Goal: Information Seeking & Learning: Find specific page/section

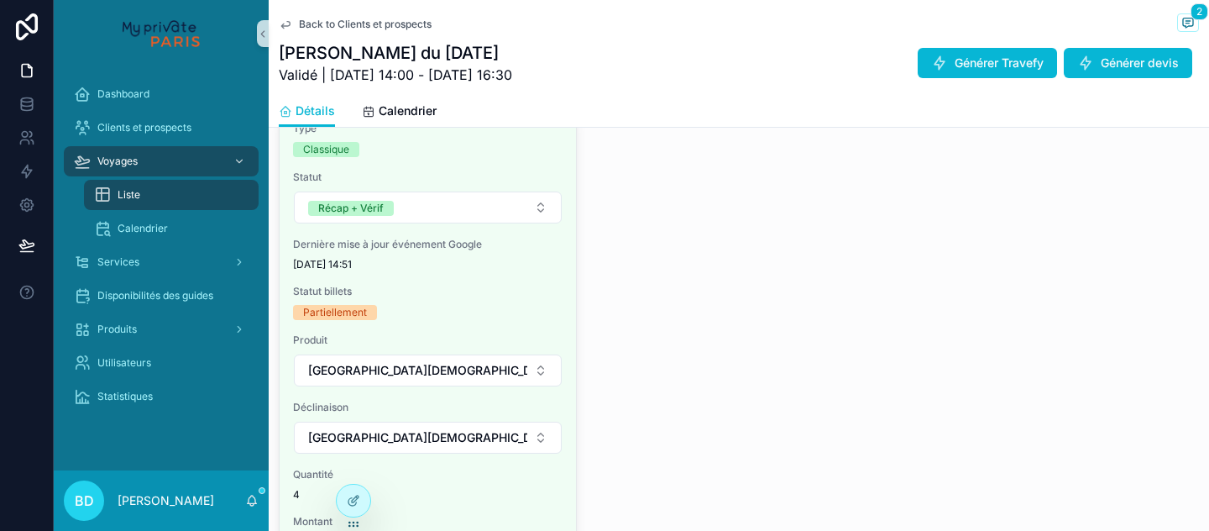
scroll to position [1220, 0]
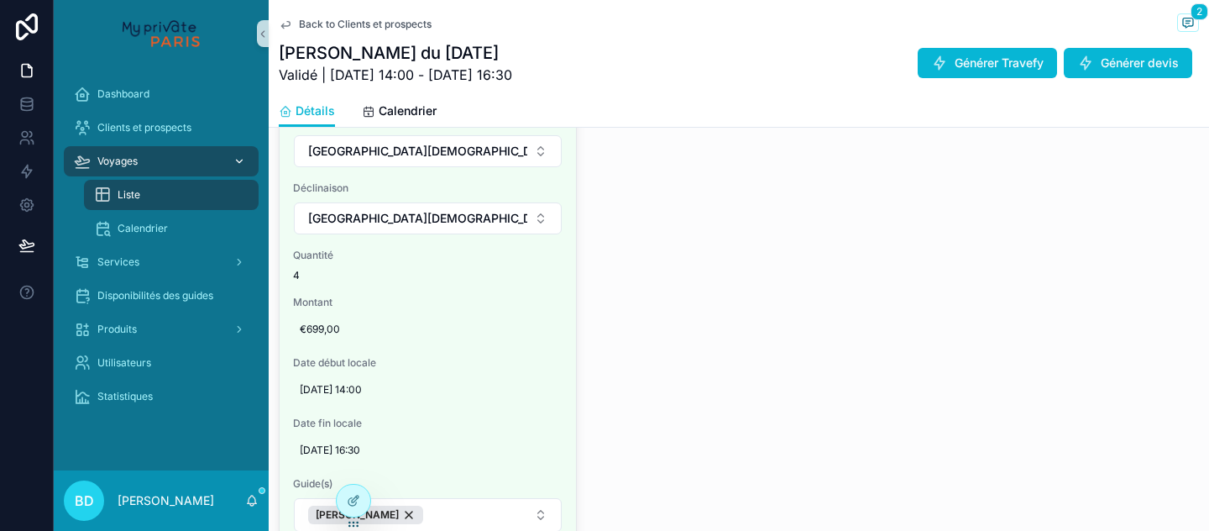
click at [161, 160] on div "Voyages" at bounding box center [161, 161] width 175 height 27
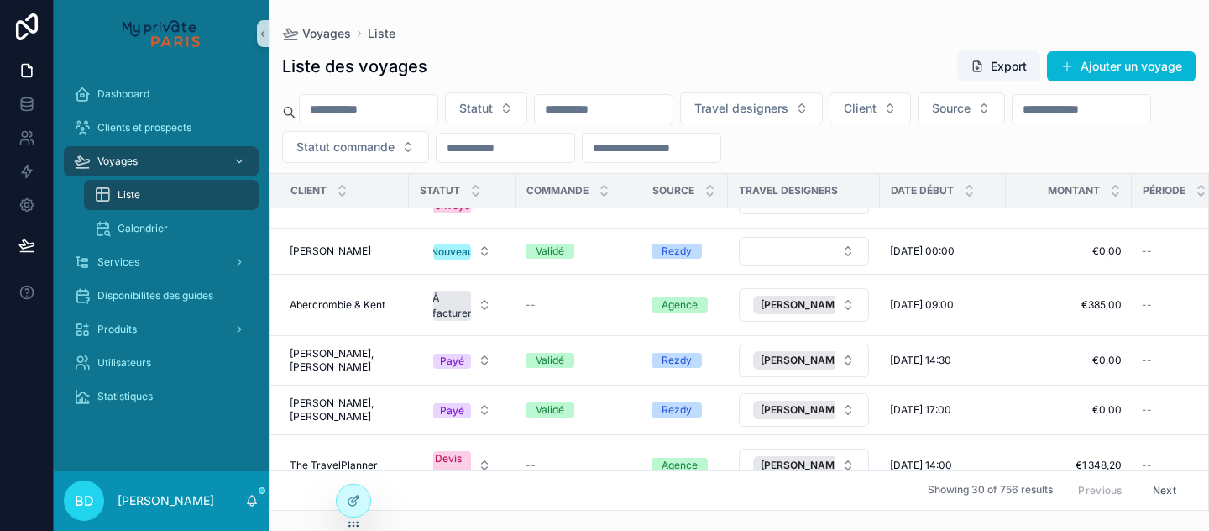
scroll to position [420, 0]
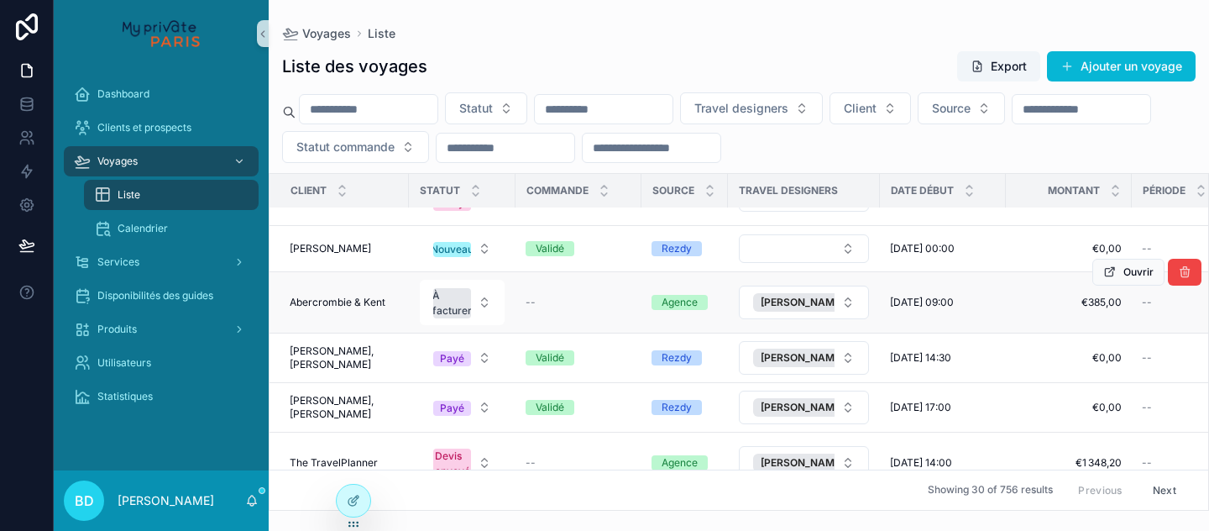
click at [344, 298] on span "Abercrombie & Kent" at bounding box center [338, 302] width 96 height 13
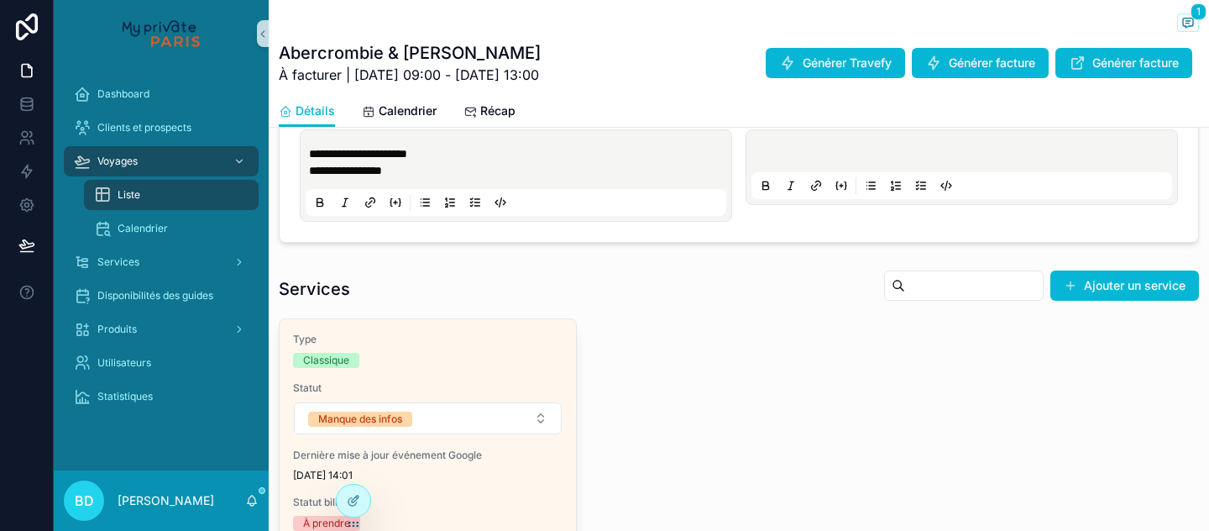
scroll to position [563, 0]
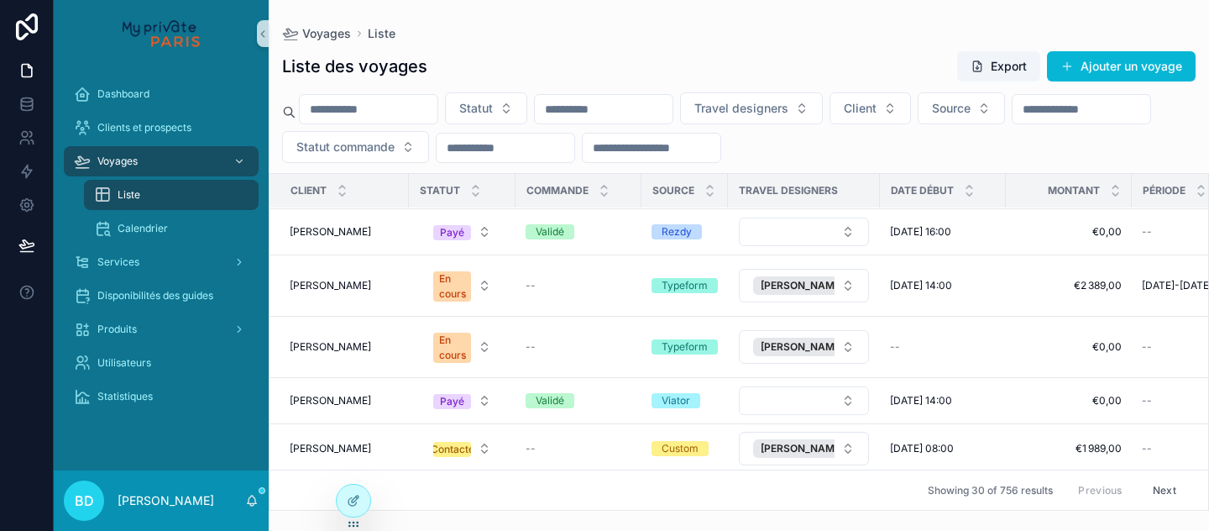
scroll to position [1223, 0]
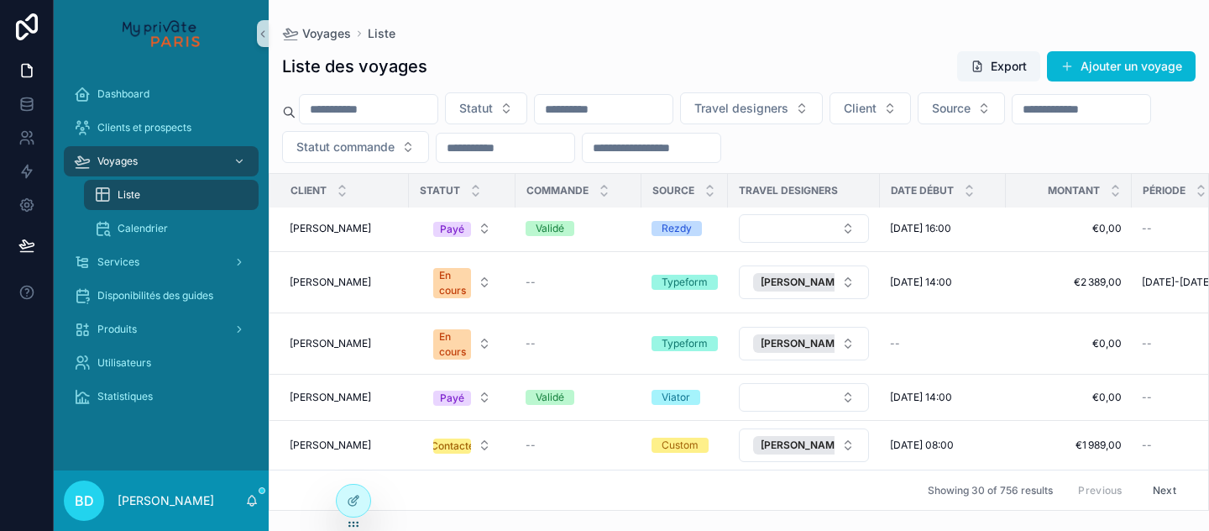
click at [379, 103] on input "scrollable content" at bounding box center [369, 109] width 138 height 24
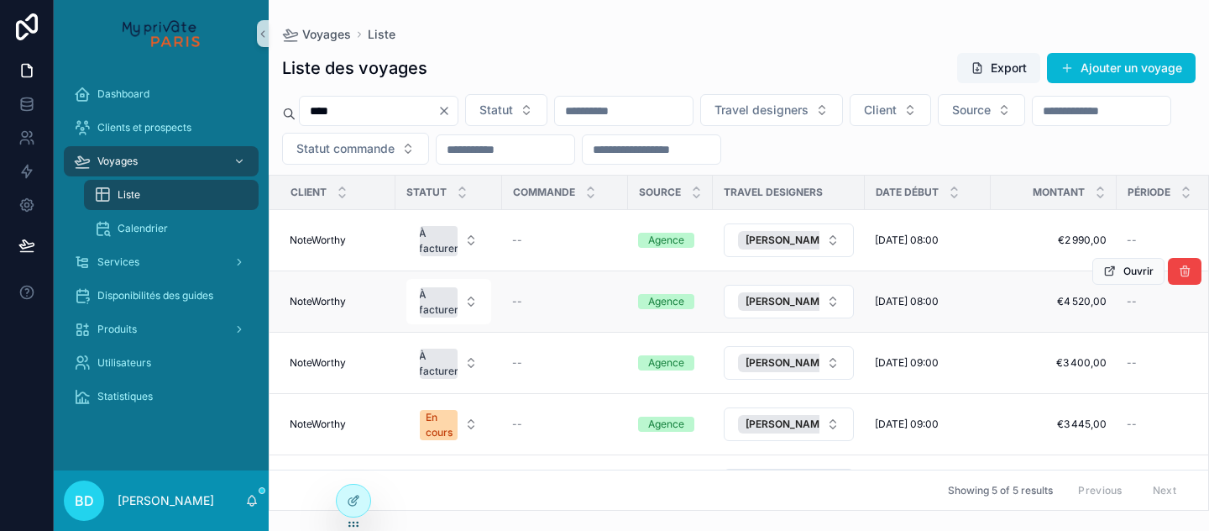
type input "****"
click at [334, 299] on span "NoteWorthy" at bounding box center [318, 301] width 56 height 13
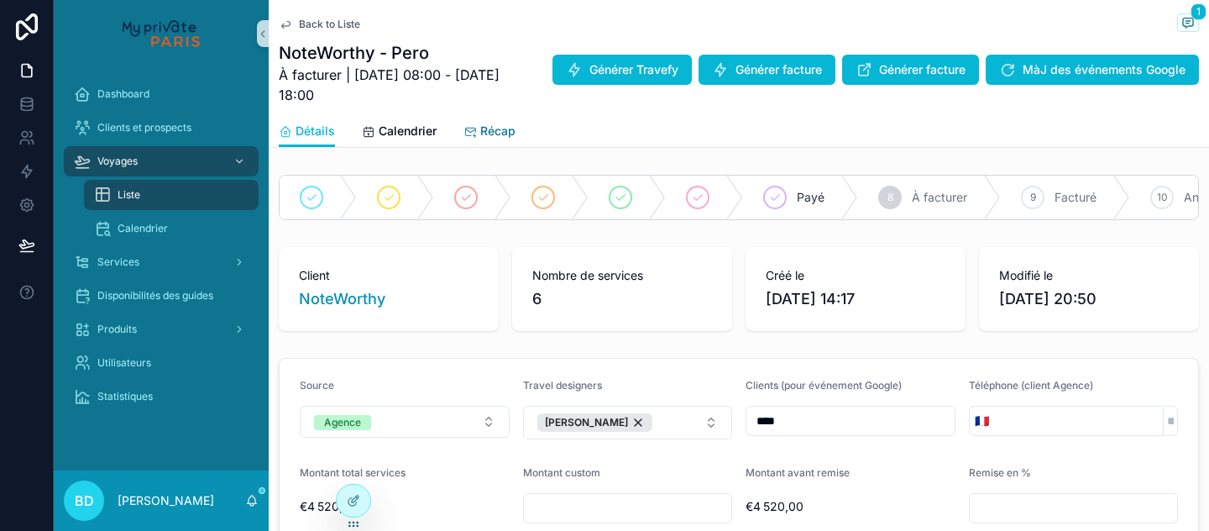
click at [494, 137] on span "Récap" at bounding box center [497, 131] width 35 height 17
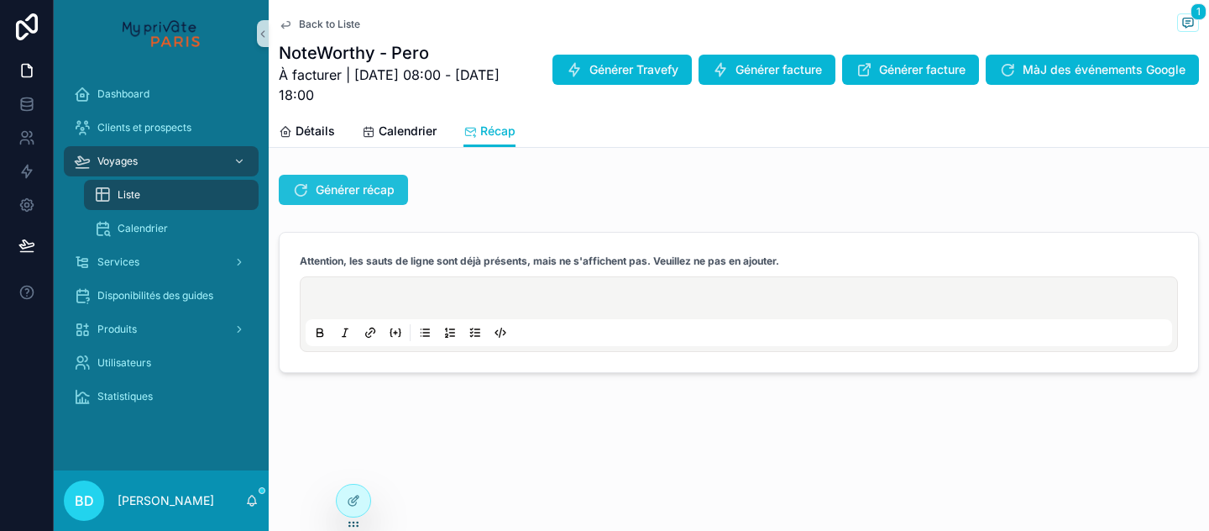
click at [365, 191] on span "Générer récap" at bounding box center [355, 189] width 79 height 17
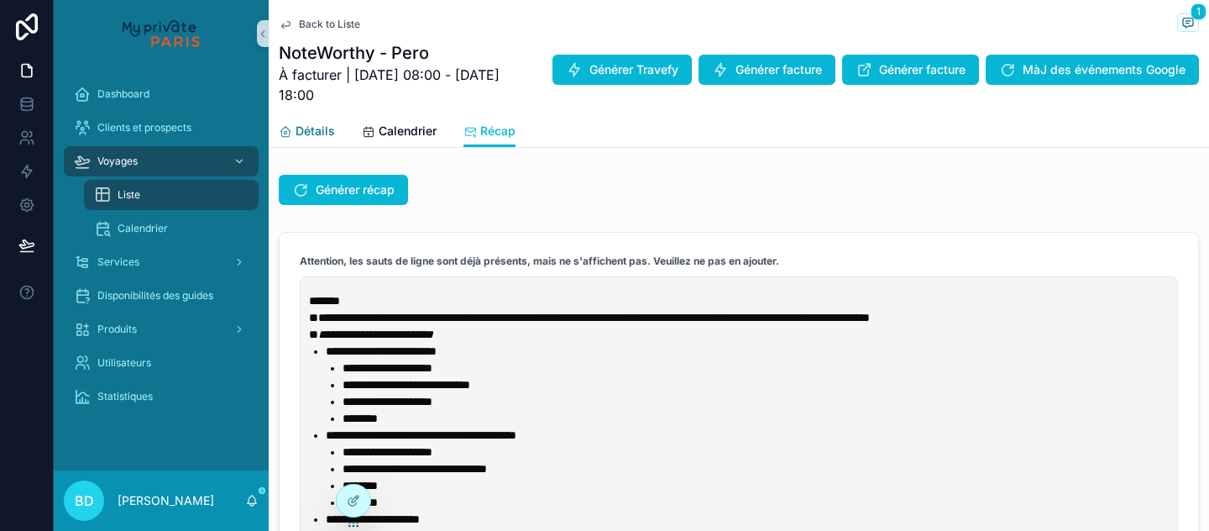
click at [315, 138] on span "Détails" at bounding box center [315, 131] width 39 height 17
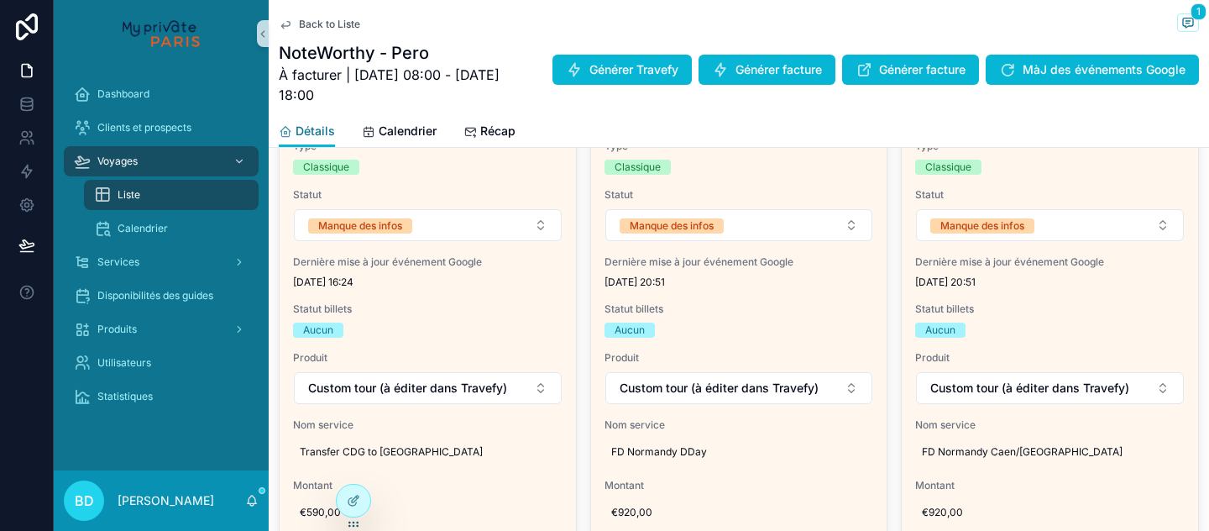
scroll to position [1136, 0]
click at [166, 265] on div "Services" at bounding box center [161, 262] width 175 height 27
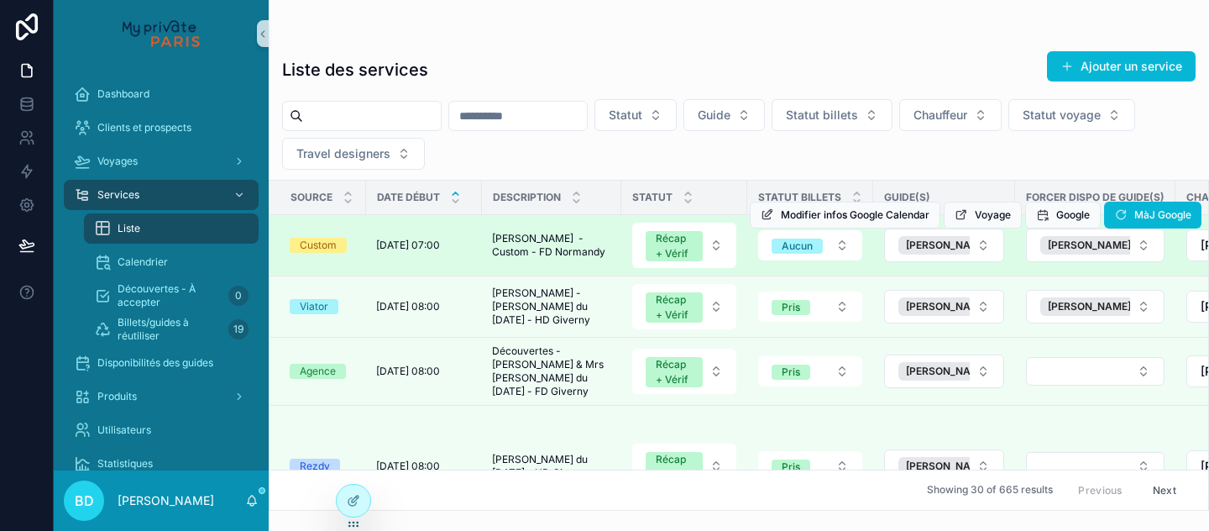
click at [369, 268] on td "08/09/2025 07:00 08/09/2025 07:00" at bounding box center [424, 245] width 116 height 61
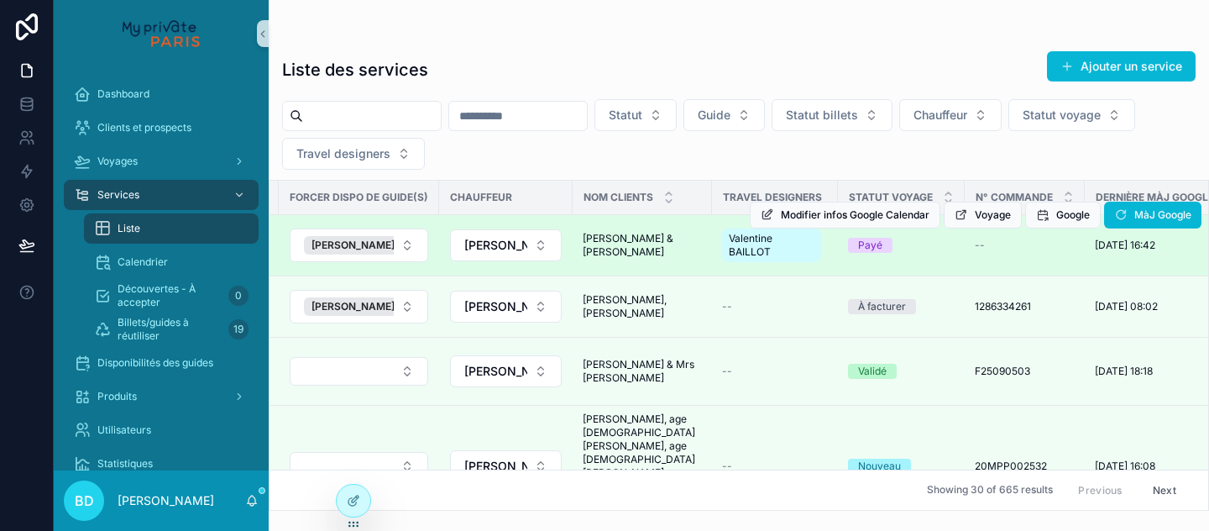
scroll to position [0, 901]
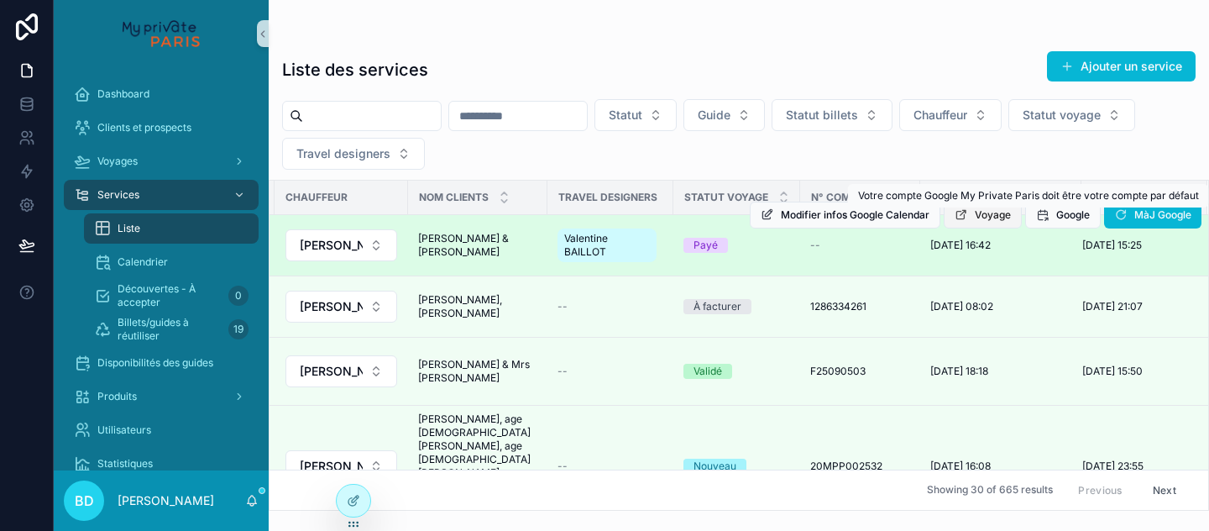
click at [1011, 217] on button "Voyage" at bounding box center [983, 215] width 78 height 27
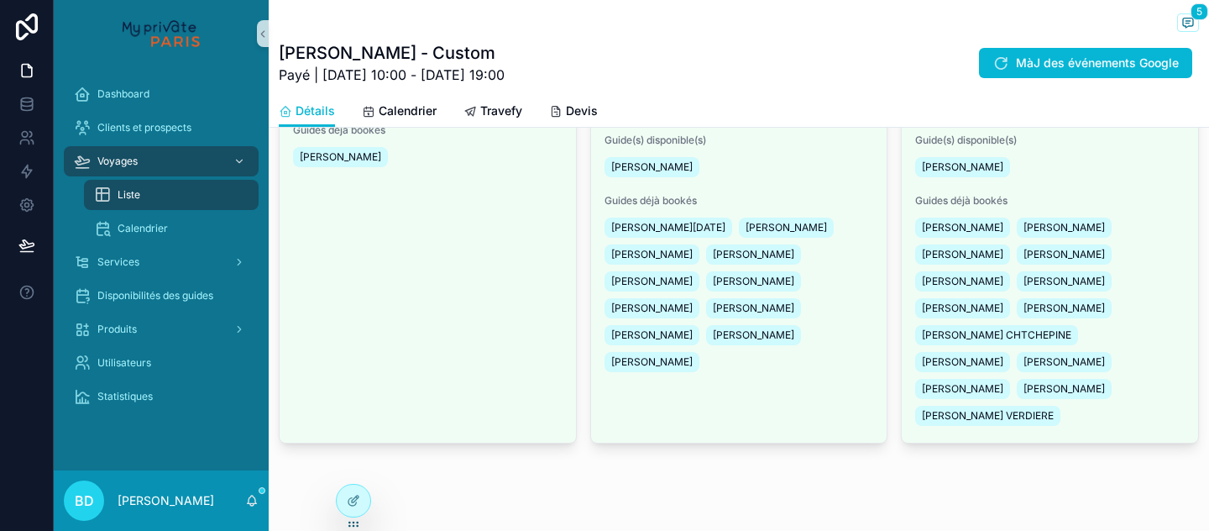
scroll to position [1097, 0]
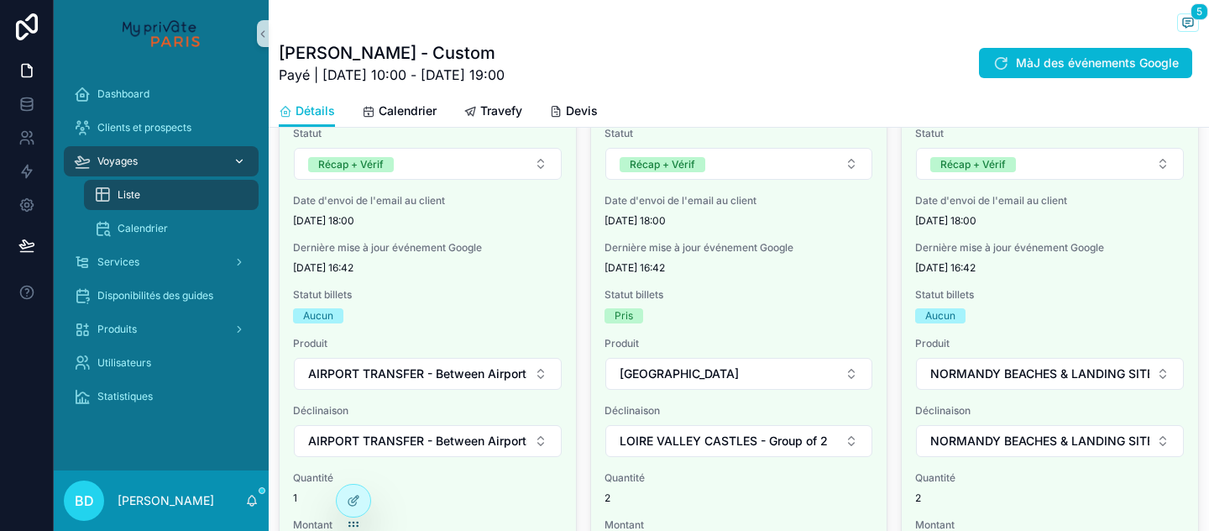
click at [148, 166] on div "Voyages" at bounding box center [161, 161] width 175 height 27
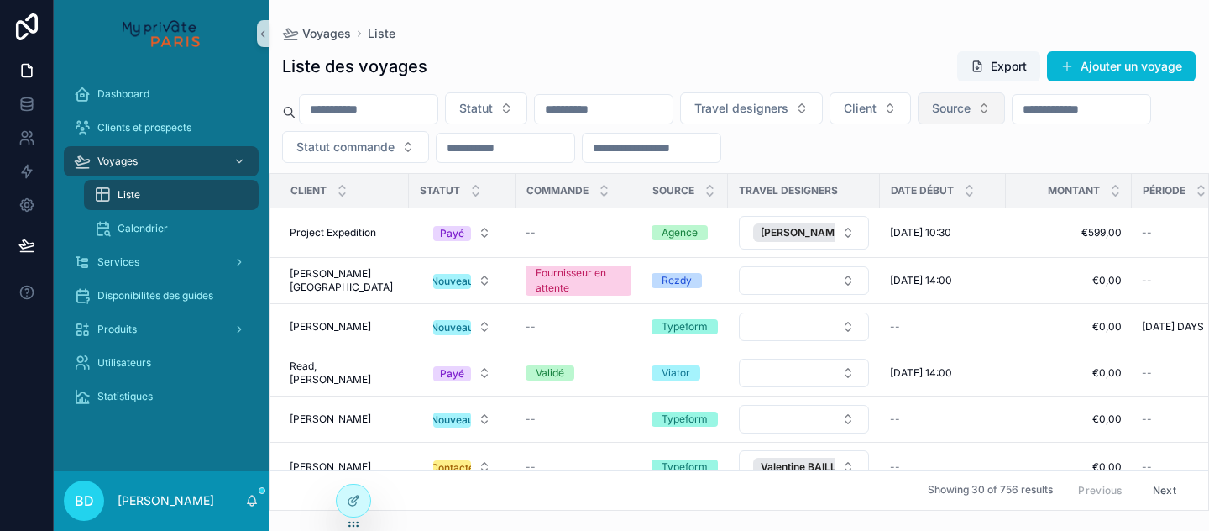
click at [971, 104] on span "Source" at bounding box center [951, 108] width 39 height 17
click at [947, 175] on div "Rezdy" at bounding box center [993, 176] width 202 height 27
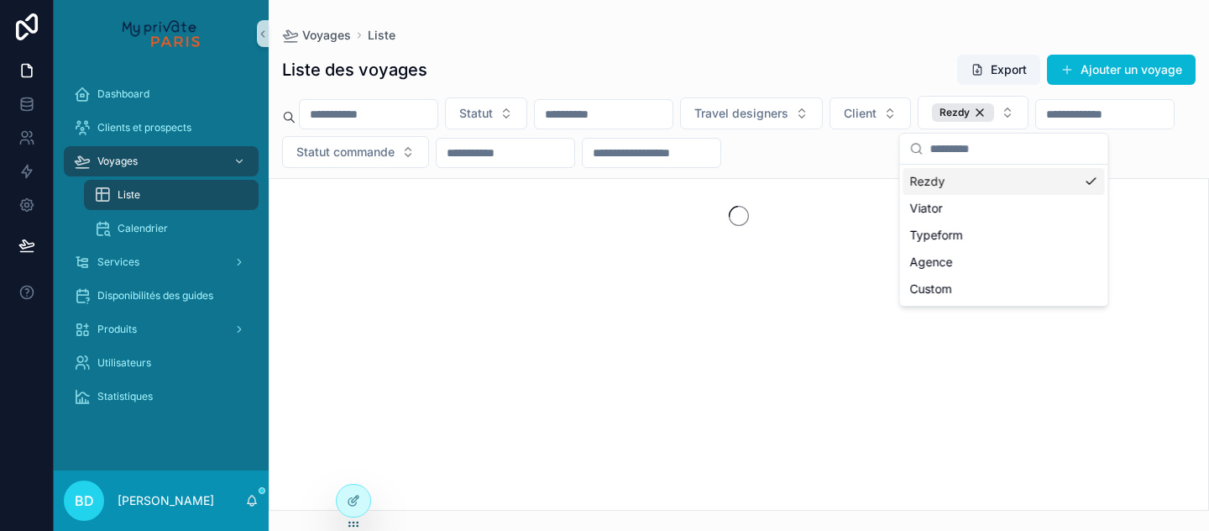
click at [826, 29] on div "Voyages Liste" at bounding box center [739, 35] width 914 height 17
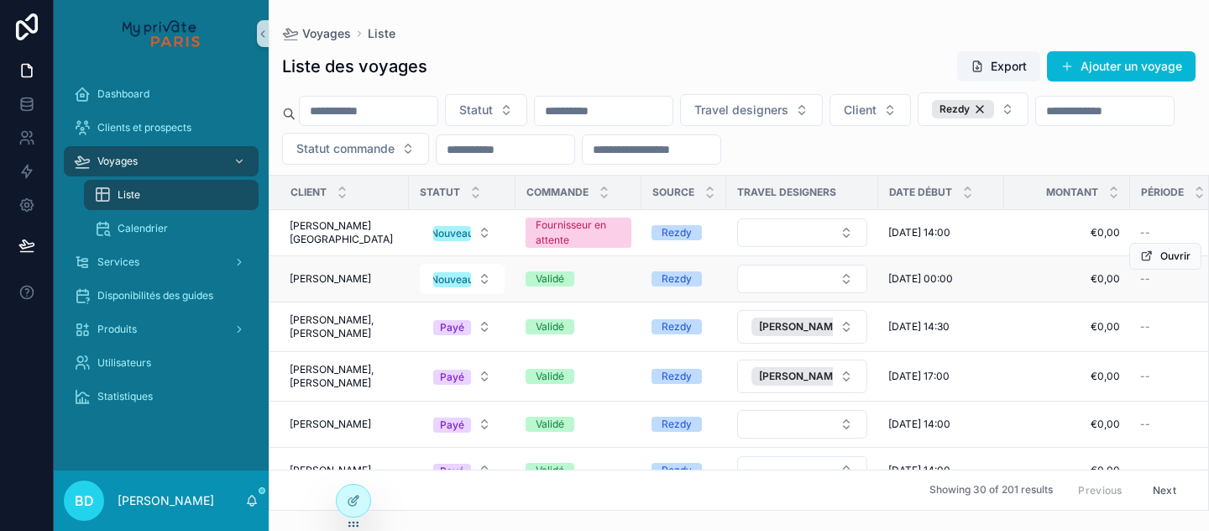
click at [337, 278] on span "[PERSON_NAME]" at bounding box center [330, 278] width 81 height 13
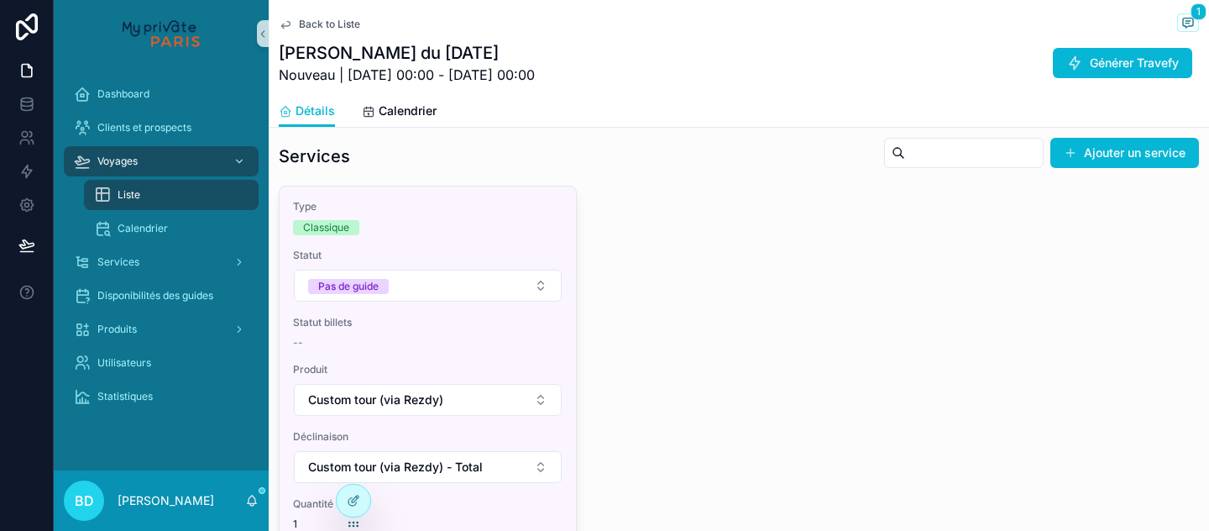
scroll to position [1001, 0]
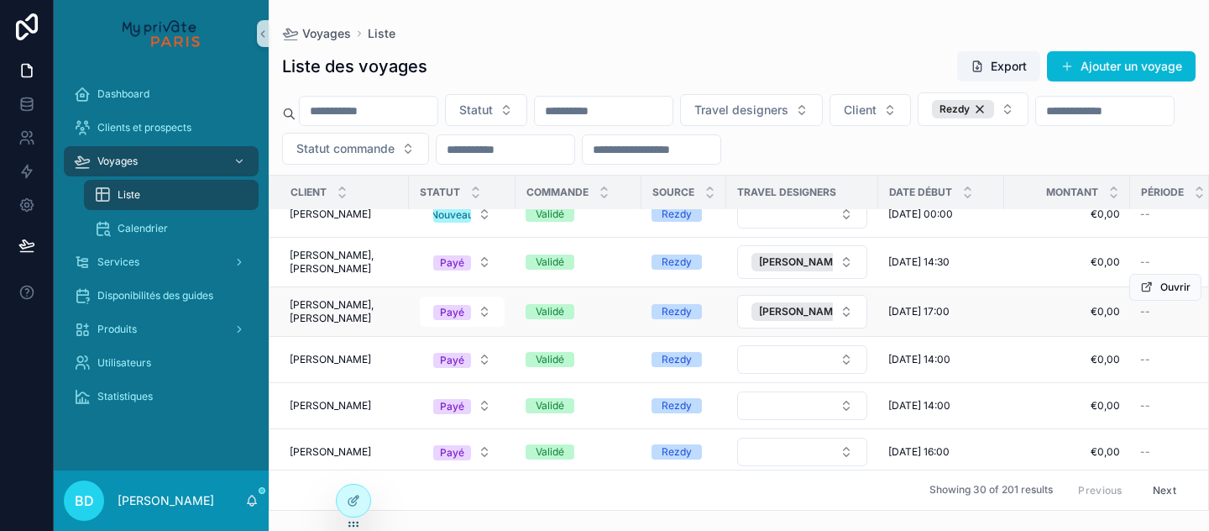
scroll to position [67, 0]
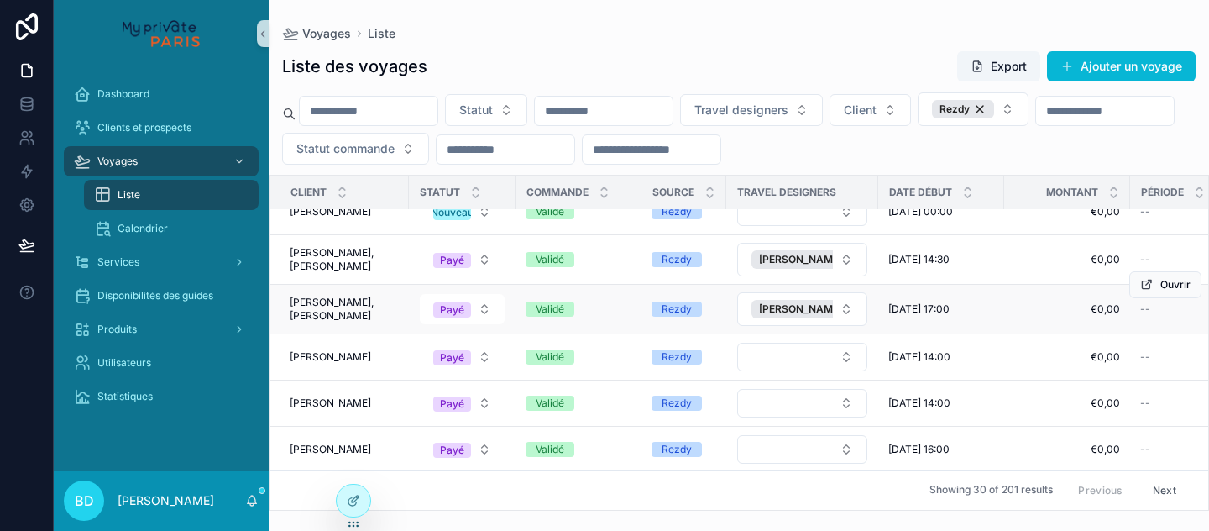
click at [365, 311] on span "[PERSON_NAME], [PERSON_NAME]" at bounding box center [344, 309] width 109 height 27
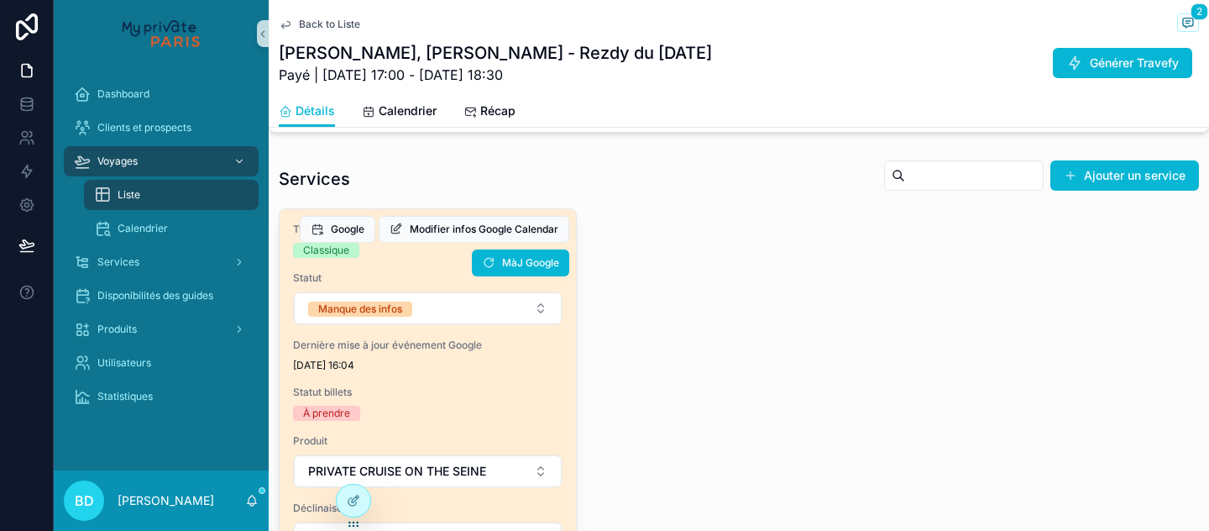
scroll to position [1146, 0]
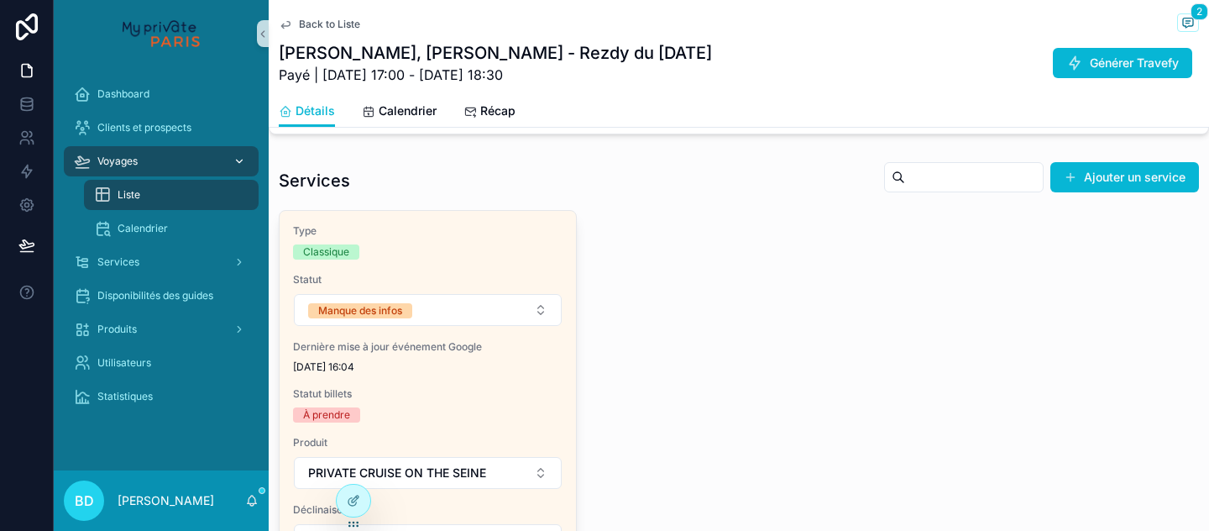
click at [176, 163] on div "Voyages" at bounding box center [161, 161] width 175 height 27
